Goal: Information Seeking & Learning: Learn about a topic

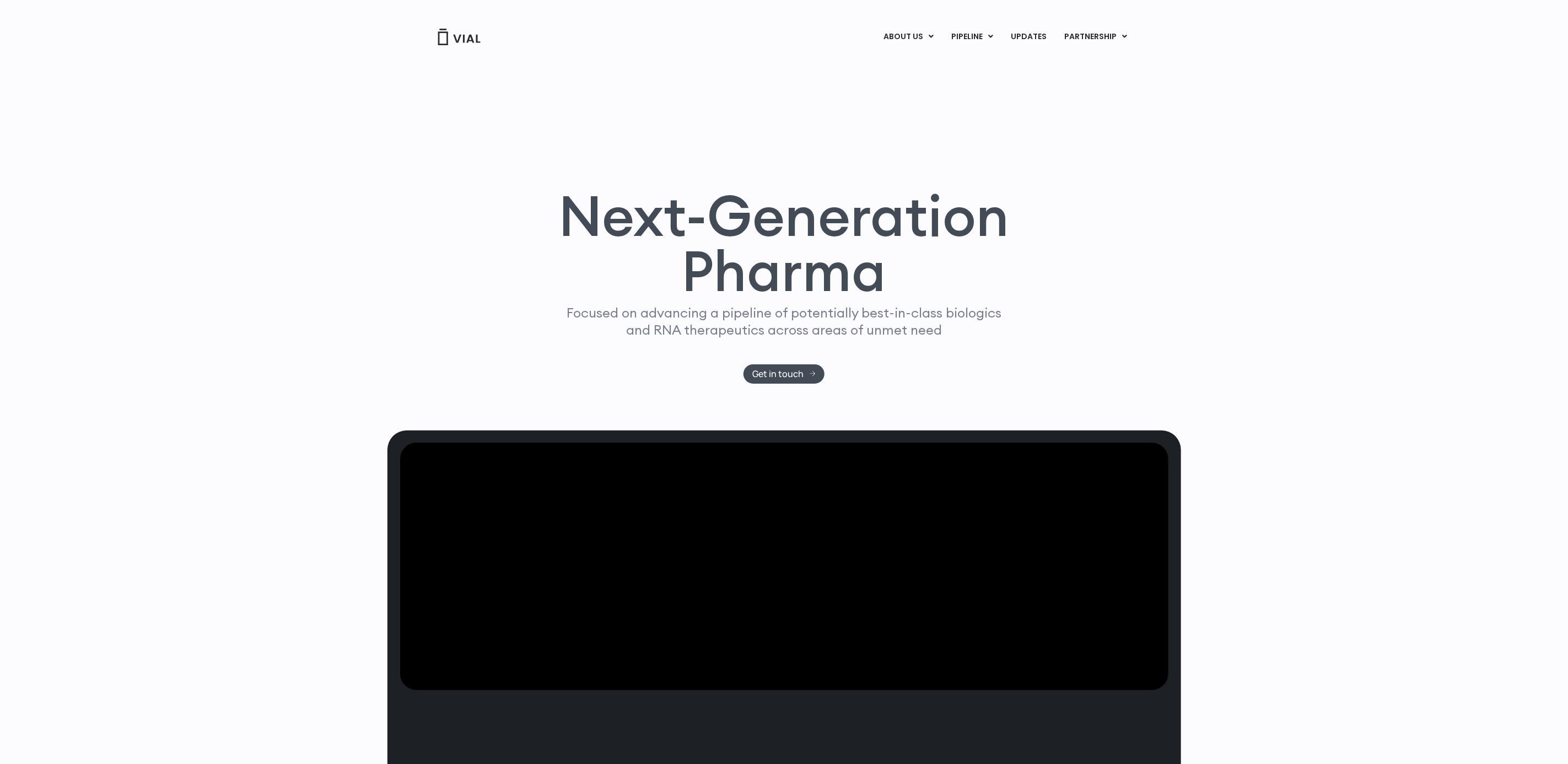
click at [1045, 184] on div "Next-Generation Pharma Focused on advancing a pipeline of potentially best-in-c…" at bounding box center [784, 232] width 793 height 396
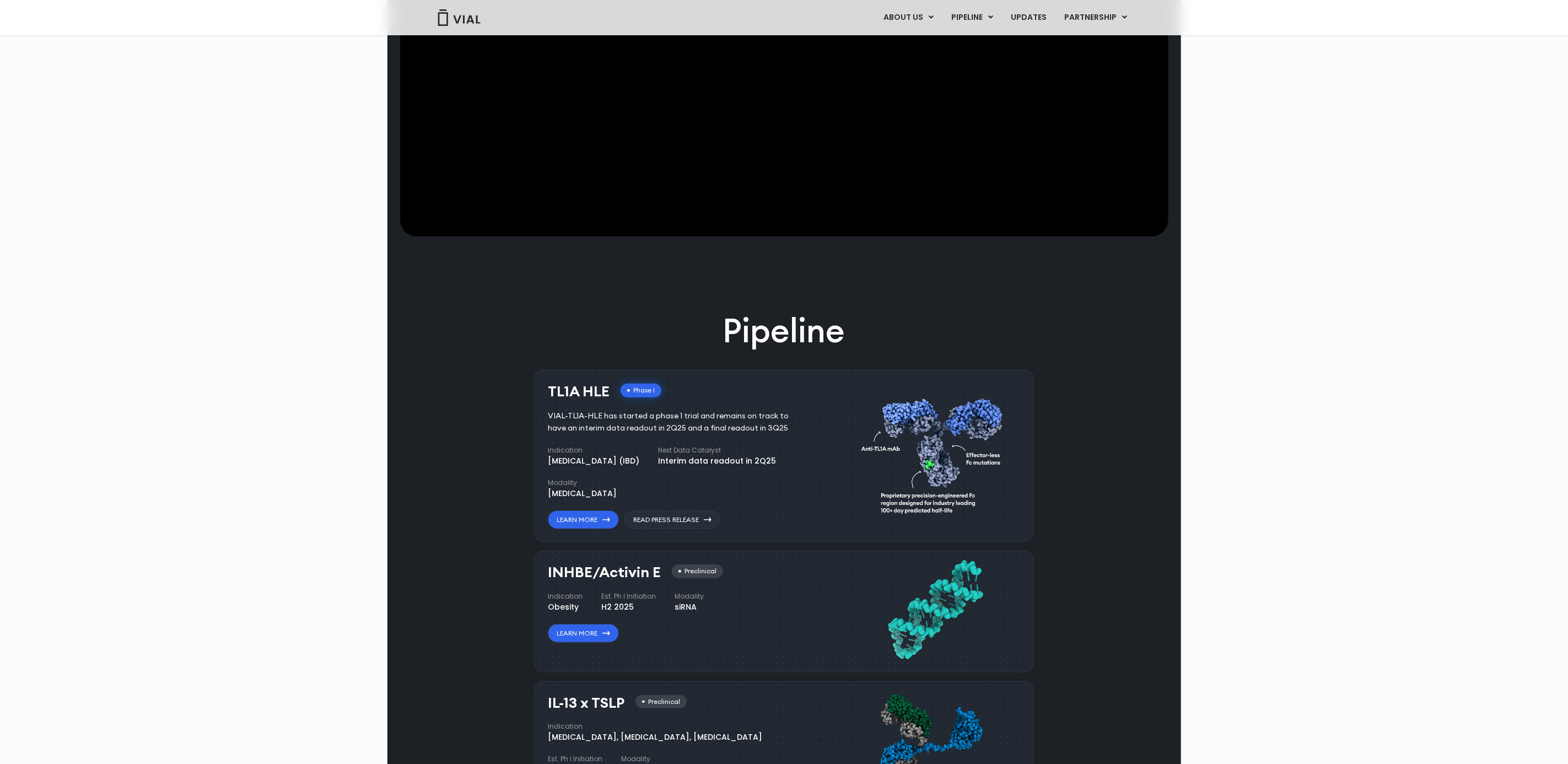
scroll to position [578, 0]
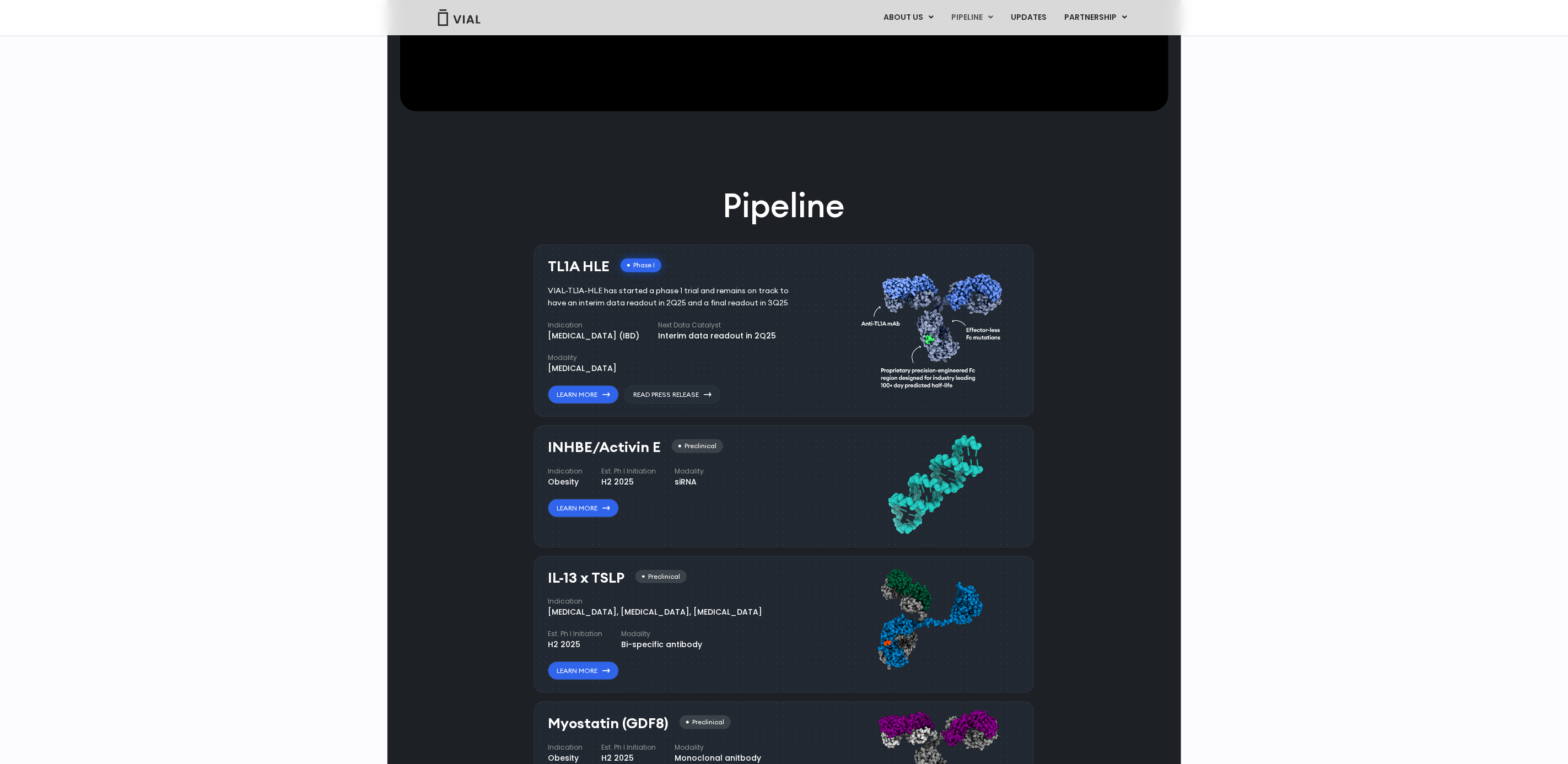
drag, startPoint x: 486, startPoint y: 235, endPoint x: 605, endPoint y: 162, distance: 139.6
click at [498, 228] on div "Pipeline TL1A HLE Phase I VIAL-TL1A-HLE has started a phase 1 trial and remains…" at bounding box center [784, 571] width 768 height 778
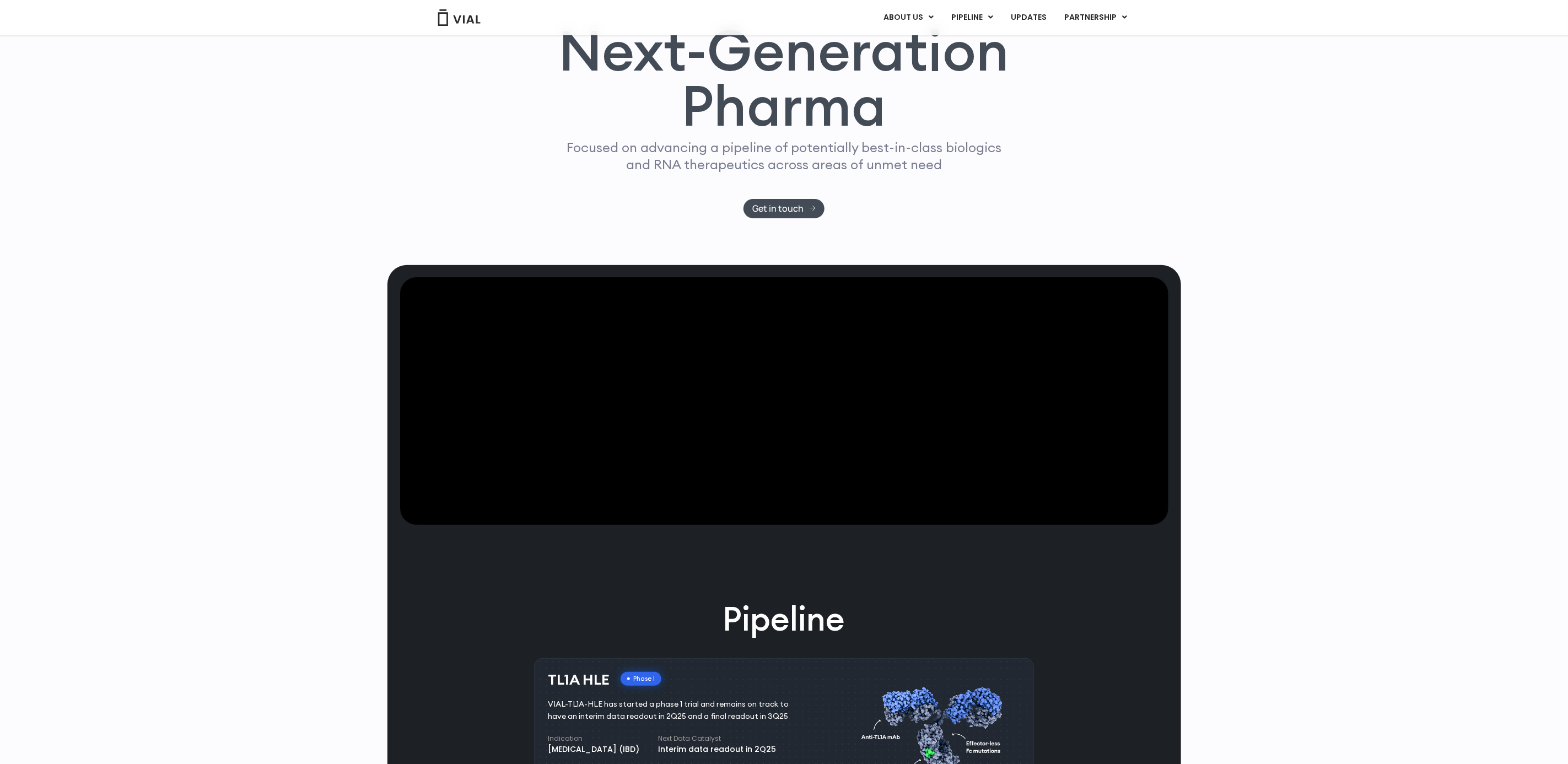
scroll to position [0, 0]
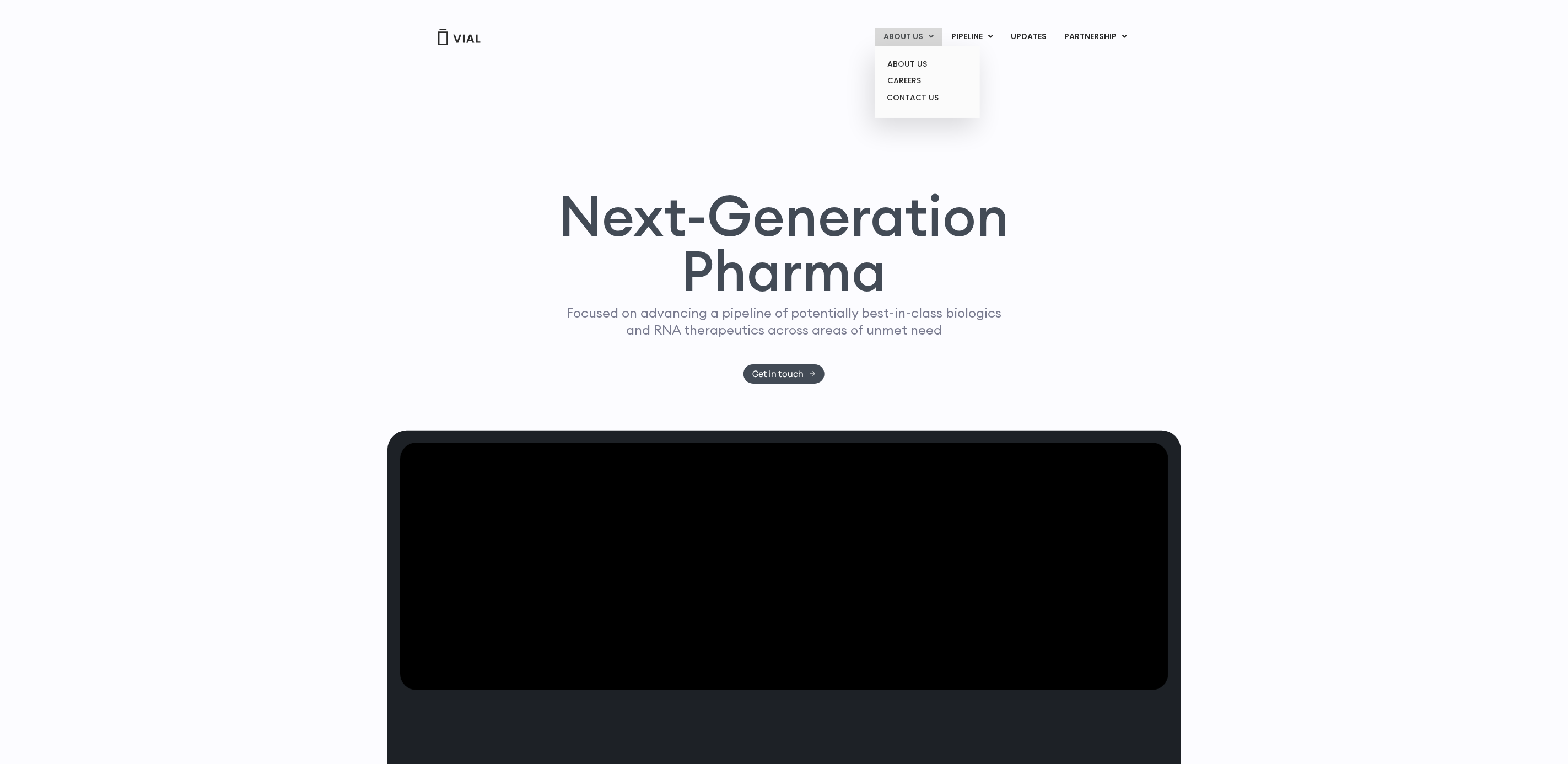
click at [915, 41] on link "ABOUT US" at bounding box center [909, 37] width 68 height 19
click at [910, 65] on link "ABOUT US" at bounding box center [927, 64] width 96 height 17
